Goal: Transaction & Acquisition: Register for event/course

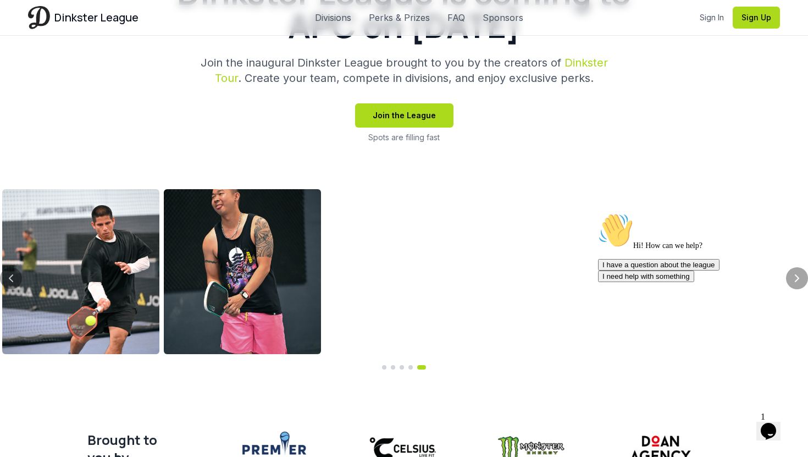
scroll to position [366, 0]
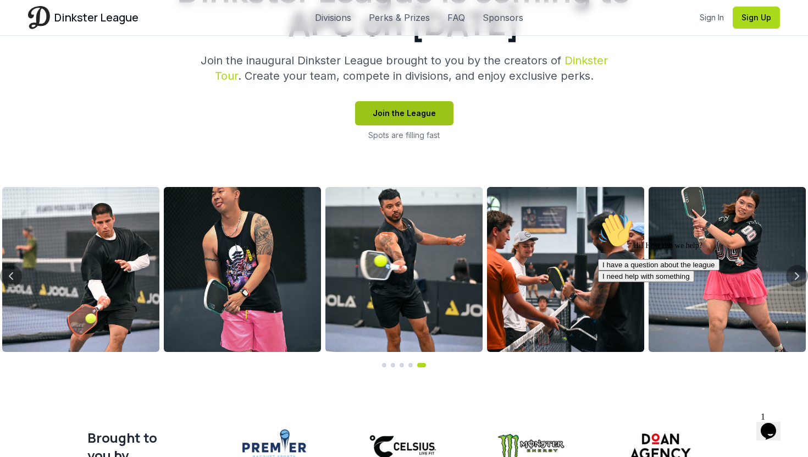
click at [379, 109] on button "Join the League" at bounding box center [404, 113] width 98 height 24
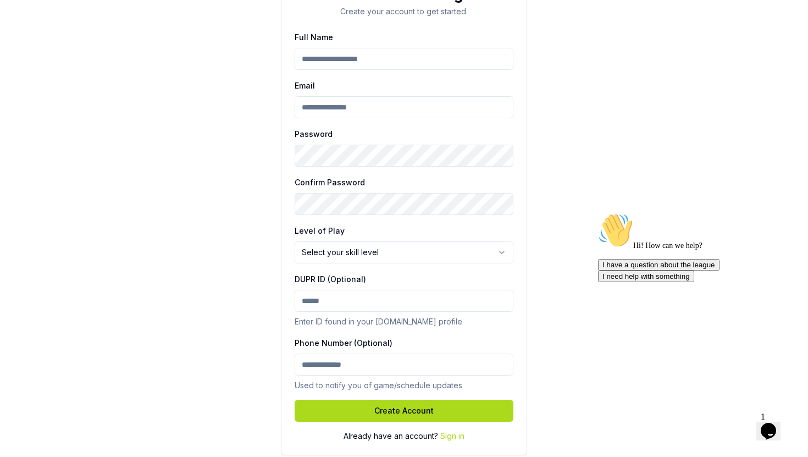
scroll to position [207, 0]
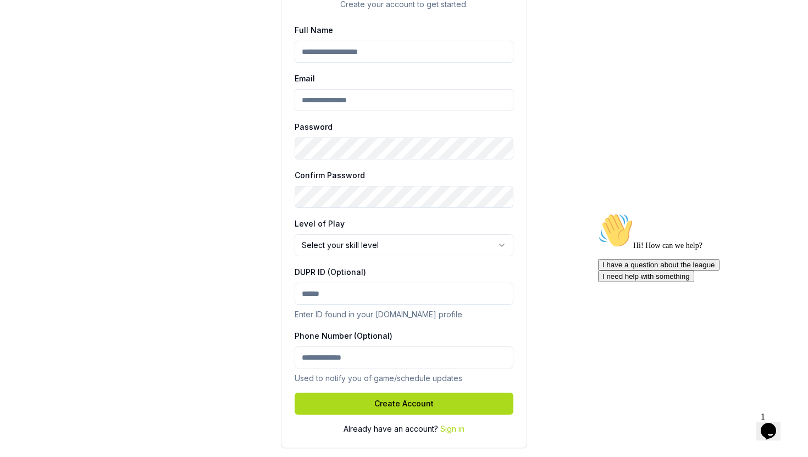
click at [419, 251] on html "Join Dinkster League Create your account to get started. Full Name Email Passwo…" at bounding box center [404, 125] width 808 height 664
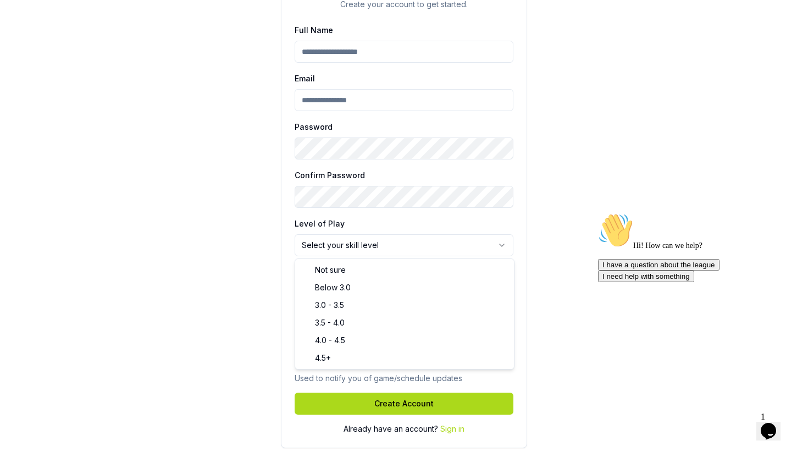
select select "*******"
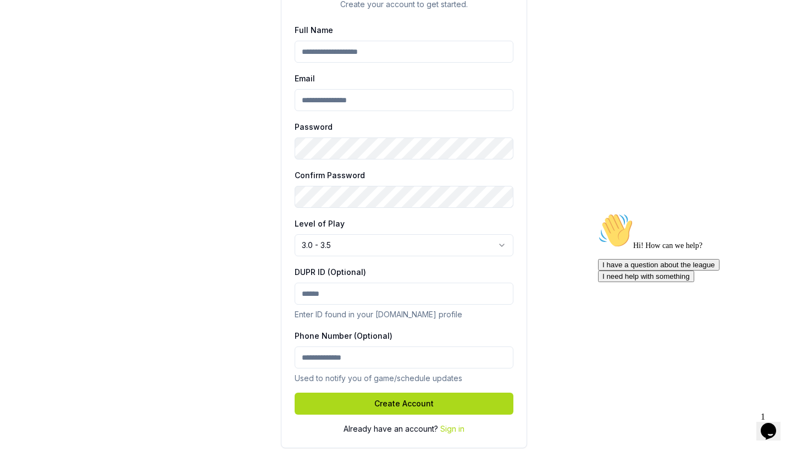
click at [363, 290] on input "DUPR ID (Optional)" at bounding box center [404, 294] width 219 height 22
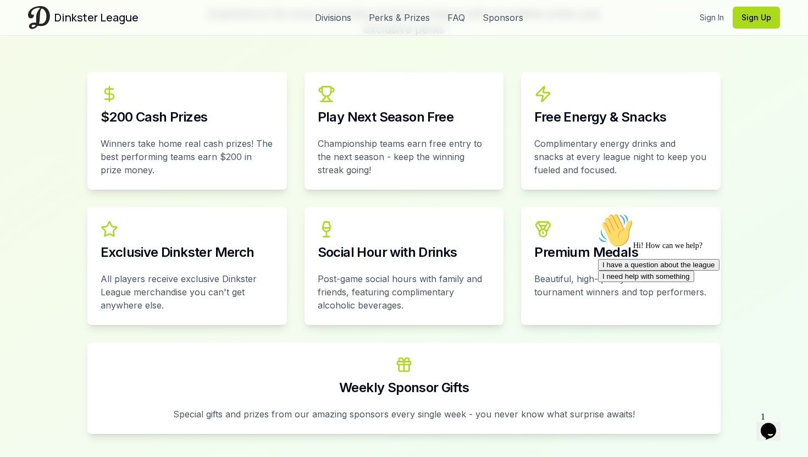
scroll to position [1530, 0]
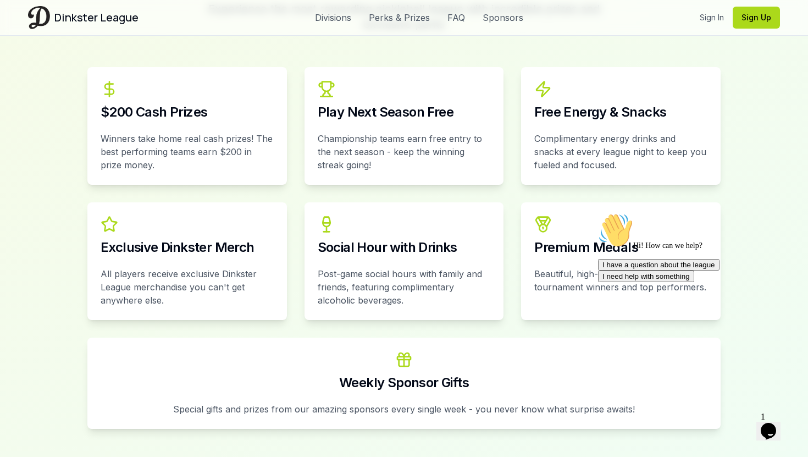
click at [555, 249] on div "Premium Medals" at bounding box center [621, 234] width 200 height 65
click at [554, 241] on div "Premium Medals" at bounding box center [620, 247] width 173 height 13
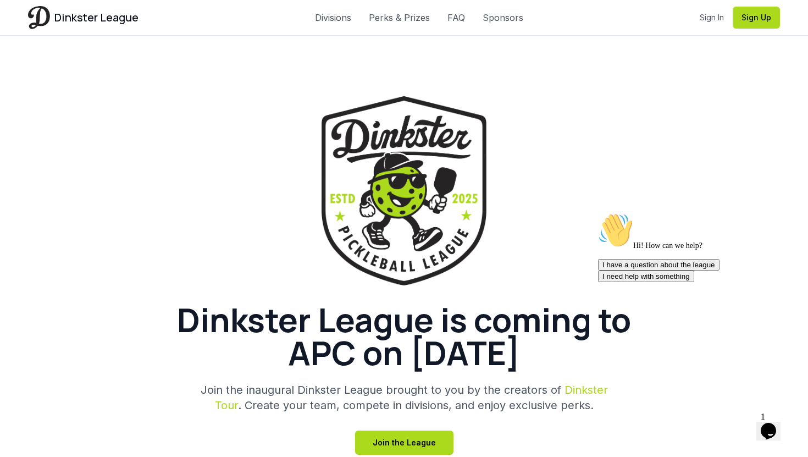
scroll to position [0, 0]
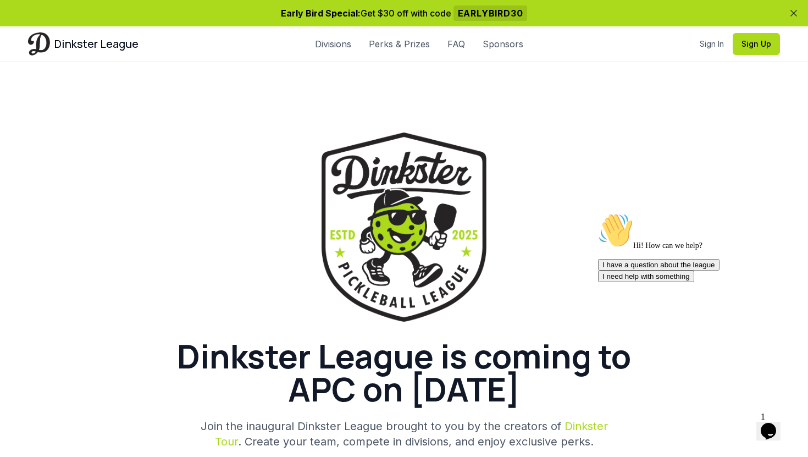
click at [477, 13] on span "EARLYBIRD30" at bounding box center [491, 12] width 74 height 15
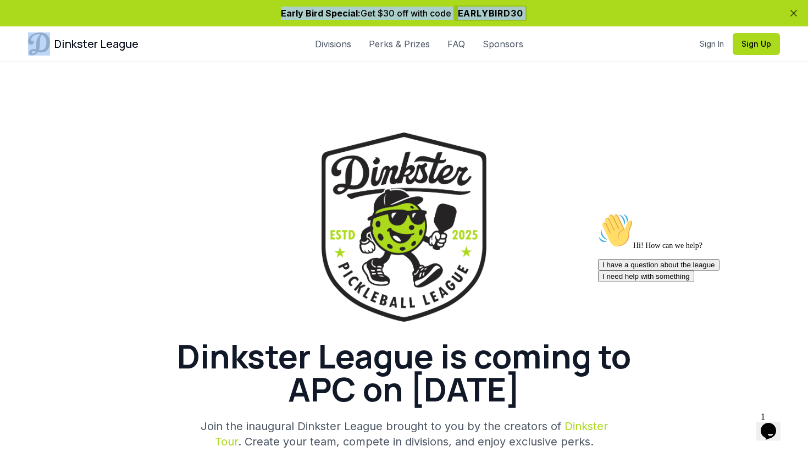
click at [477, 13] on span "EARLYBIRD30" at bounding box center [491, 12] width 74 height 15
click at [62, 47] on span "Dinkster League" at bounding box center [96, 43] width 84 height 15
click at [720, 48] on link "Sign In" at bounding box center [712, 43] width 24 height 11
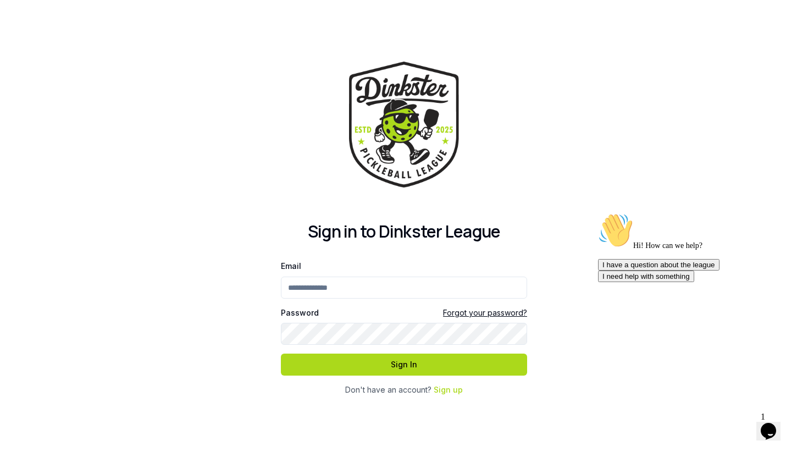
click at [335, 289] on input "Email" at bounding box center [404, 288] width 246 height 22
